Goal: Task Accomplishment & Management: Manage account settings

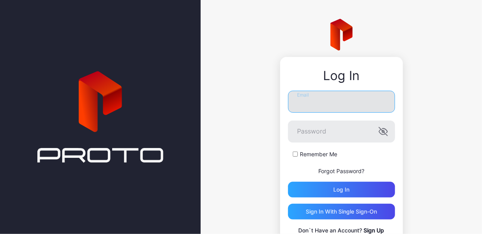
click at [327, 94] on input "Email" at bounding box center [341, 102] width 107 height 22
type input "**********"
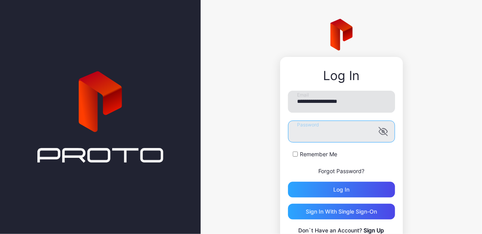
click at [288, 182] on button "Log in" at bounding box center [341, 190] width 107 height 16
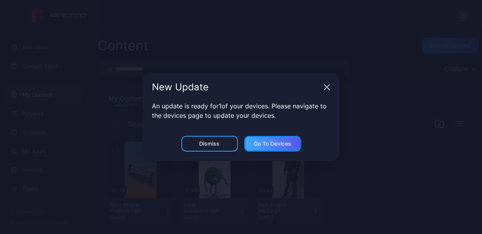
click at [271, 147] on div "Go to devices" at bounding box center [272, 144] width 37 height 6
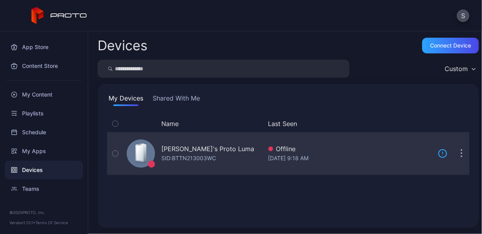
click at [119, 153] on button "button" at bounding box center [115, 154] width 17 height 42
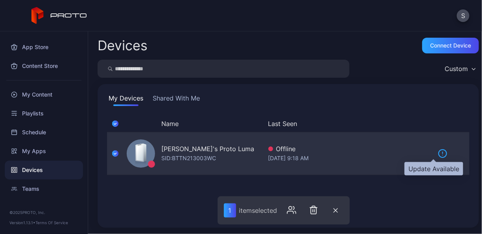
click at [438, 153] on icon at bounding box center [442, 153] width 9 height 9
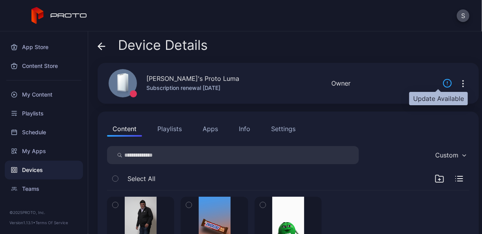
click at [443, 83] on icon at bounding box center [447, 83] width 9 height 9
click at [458, 83] on icon "button" at bounding box center [462, 83] width 9 height 9
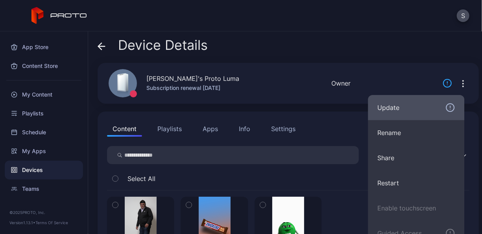
click at [397, 109] on div "Update" at bounding box center [416, 107] width 78 height 9
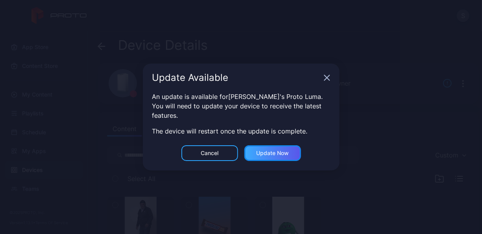
click at [285, 153] on div "Update now" at bounding box center [272, 154] width 57 height 16
